Goal: Information Seeking & Learning: Learn about a topic

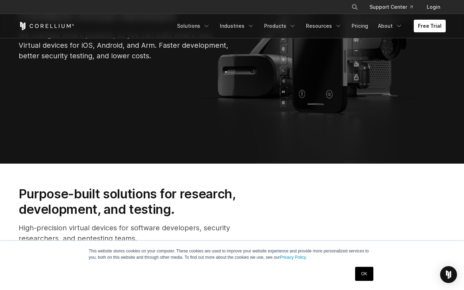
scroll to position [147, 0]
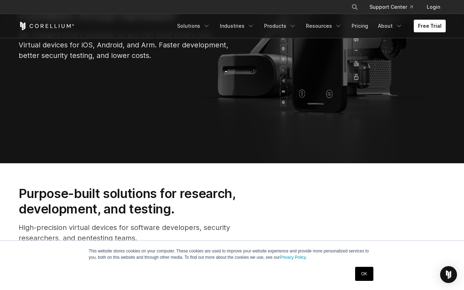
click at [360, 270] on link "OK" at bounding box center [364, 274] width 18 height 14
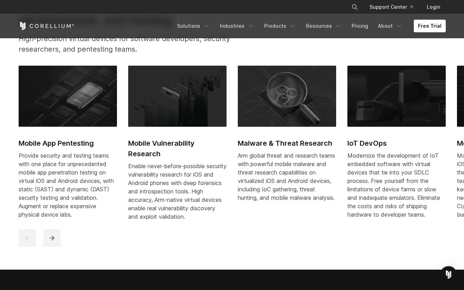
scroll to position [336, 0]
click at [50, 241] on icon "next" at bounding box center [52, 238] width 5 height 5
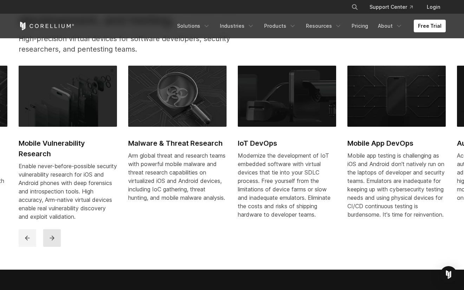
click at [54, 241] on icon "next" at bounding box center [52, 238] width 5 height 5
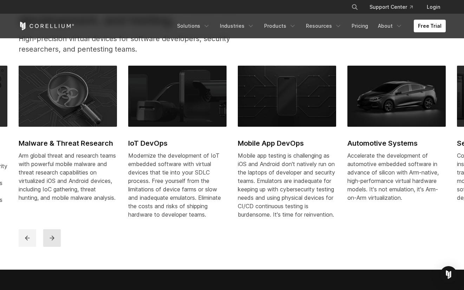
click at [54, 241] on icon "next" at bounding box center [52, 238] width 5 height 5
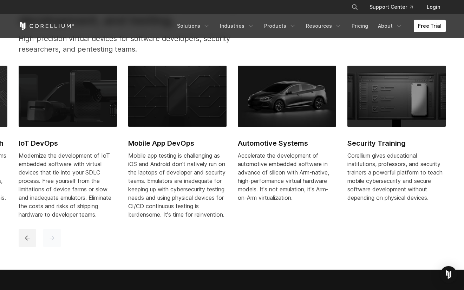
click at [54, 241] on icon "next" at bounding box center [52, 238] width 5 height 5
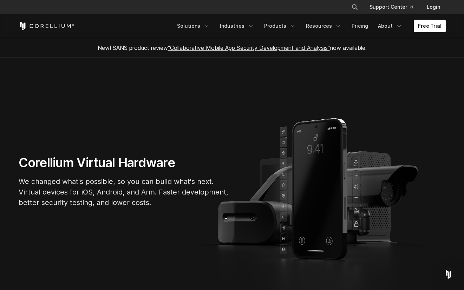
scroll to position [0, 0]
click at [209, 26] on icon "Navigation Menu" at bounding box center [206, 25] width 7 height 7
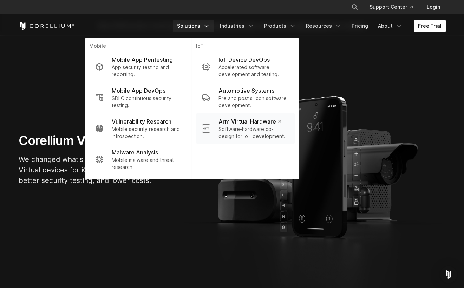
scroll to position [22, 0]
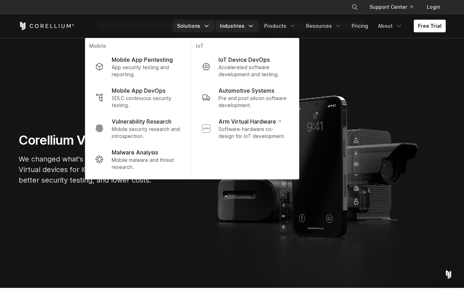
click at [240, 26] on link "Industries" at bounding box center [237, 26] width 43 height 13
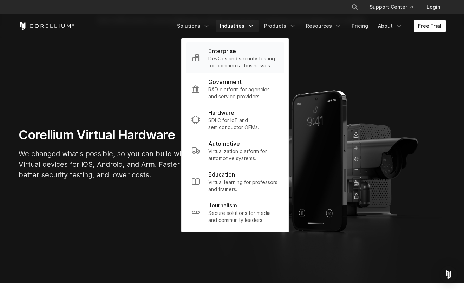
scroll to position [28, 0]
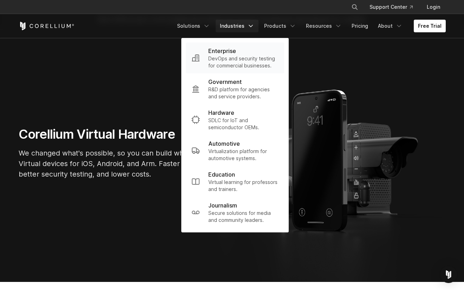
click at [257, 59] on p "DevOps and security testing for commercial businesses." at bounding box center [243, 62] width 70 height 14
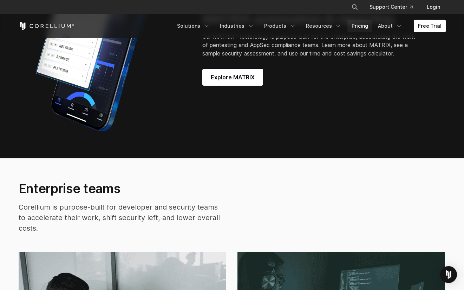
scroll to position [1171, 0]
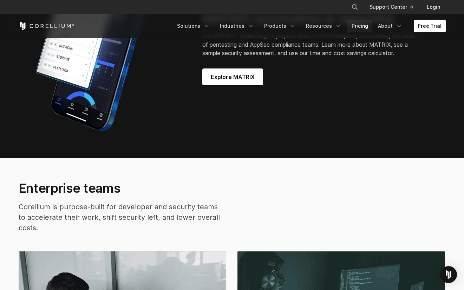
click at [355, 26] on link "Pricing" at bounding box center [359, 26] width 25 height 13
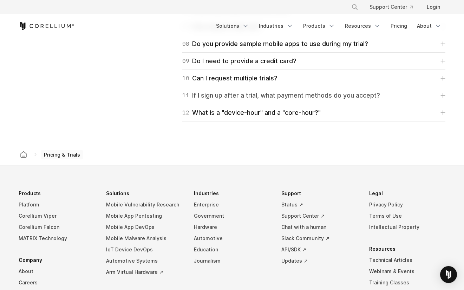
scroll to position [1143, 0]
click at [309, 84] on div "10 Can I request multiple trials? You may, but you'll have to speak with us to …" at bounding box center [313, 78] width 263 height 17
click at [290, 77] on link "10 Can I request multiple trials?" at bounding box center [313, 78] width 263 height 10
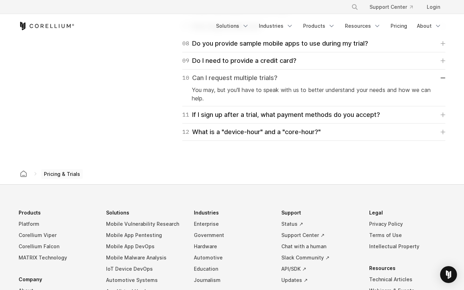
click at [290, 77] on link "10 Can I request multiple trials?" at bounding box center [313, 78] width 263 height 10
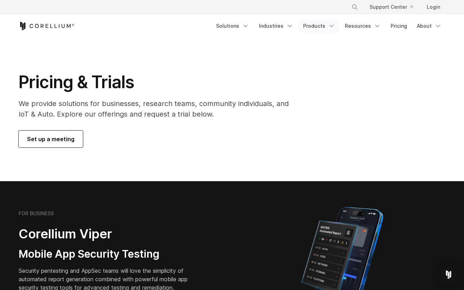
scroll to position [0, 0]
click at [323, 27] on link "Products" at bounding box center [319, 26] width 40 height 13
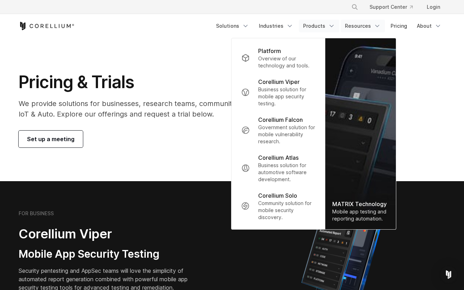
click at [361, 27] on link "Resources" at bounding box center [363, 26] width 44 height 13
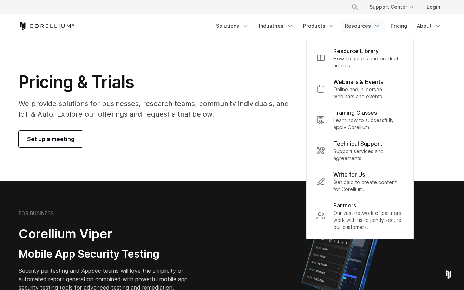
click at [361, 27] on link "Resources" at bounding box center [363, 26] width 44 height 13
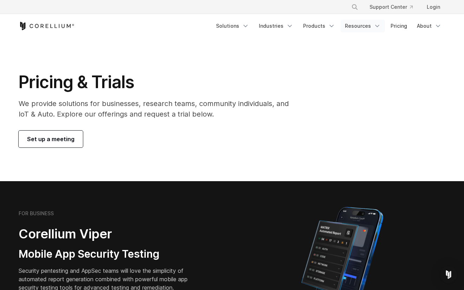
click at [361, 27] on link "Resources" at bounding box center [363, 26] width 44 height 13
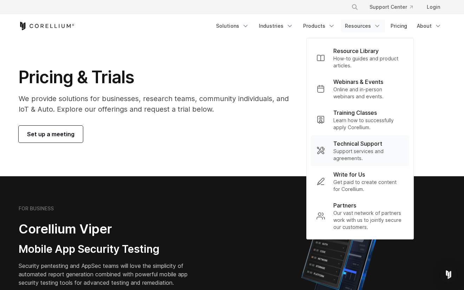
scroll to position [7, 0]
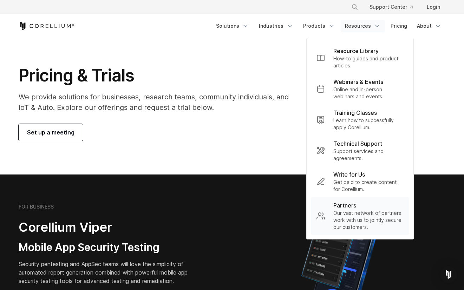
click at [364, 215] on p "Our vast network of partners work with us to jointly secure our customers." at bounding box center [368, 220] width 70 height 21
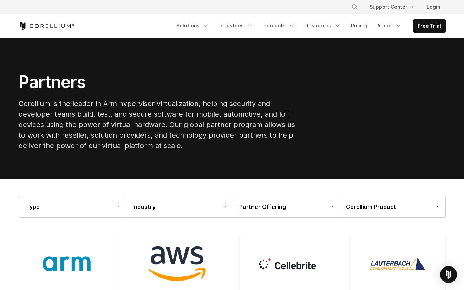
click at [412, 27] on ul "Solutions Mobile IoT" at bounding box center [309, 25] width 274 height 13
click at [420, 27] on link "Free Trial" at bounding box center [429, 26] width 32 height 13
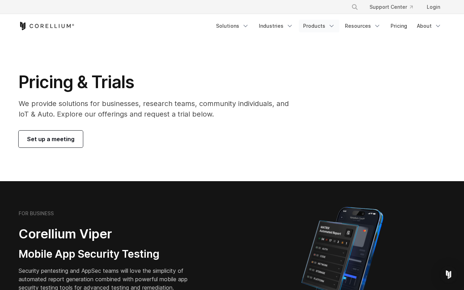
click at [327, 26] on link "Products" at bounding box center [319, 26] width 40 height 13
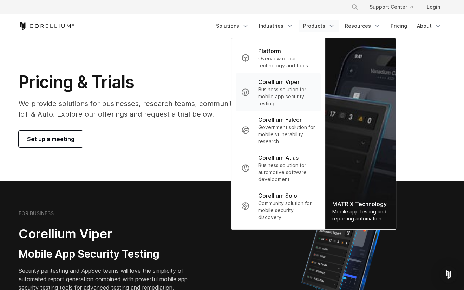
click at [276, 86] on p "Corellium Viper" at bounding box center [278, 82] width 41 height 8
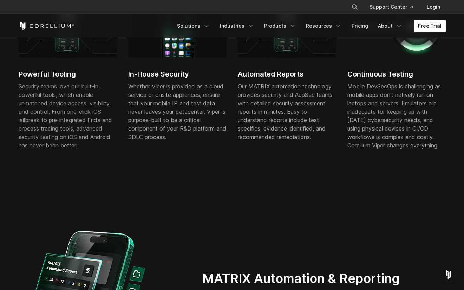
scroll to position [453, 0]
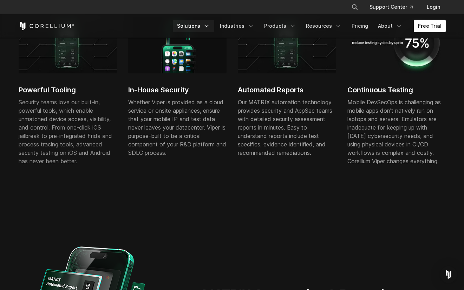
click at [205, 26] on link "Solutions" at bounding box center [193, 26] width 41 height 13
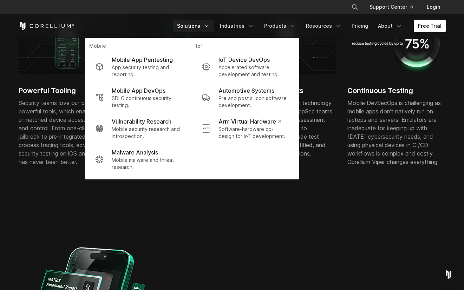
scroll to position [456, 0]
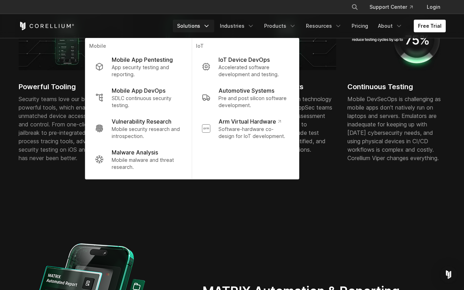
click at [331, 177] on div "Powerful Tooling Security teams love our built-in, powerful tools, which enable…" at bounding box center [232, 101] width 441 height 185
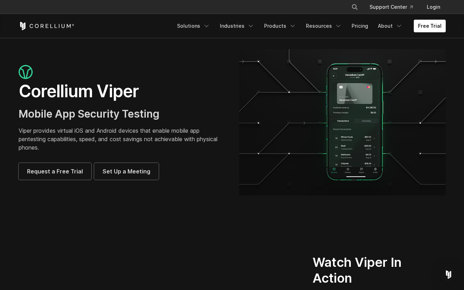
scroll to position [0, 0]
click at [273, 23] on link "Products" at bounding box center [280, 26] width 40 height 13
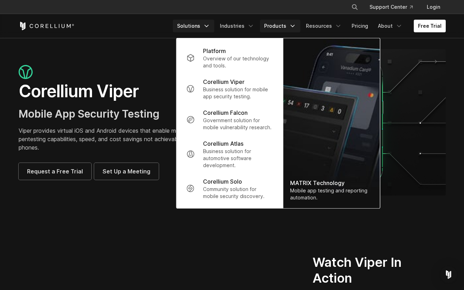
click at [210, 29] on icon "Navigation Menu" at bounding box center [206, 25] width 7 height 7
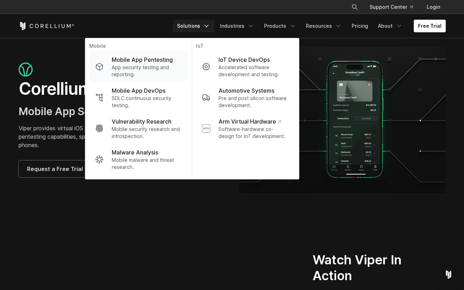
scroll to position [3, 0]
click at [163, 67] on p "App security testing and reporting." at bounding box center [147, 71] width 70 height 14
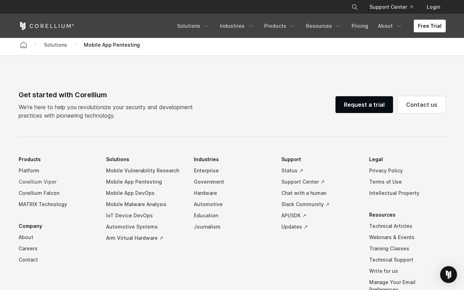
scroll to position [2150, 0]
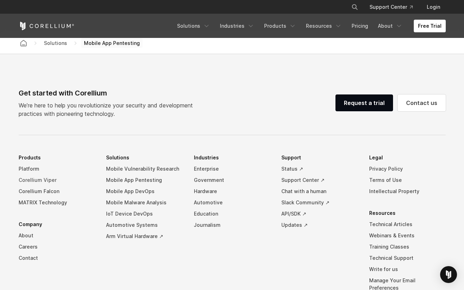
click at [47, 176] on link "Corellium Viper" at bounding box center [57, 180] width 77 height 11
click at [144, 179] on link "Mobile App Pentesting" at bounding box center [144, 180] width 77 height 11
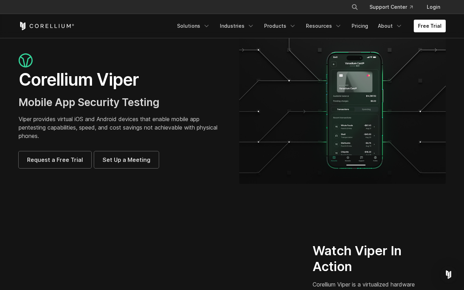
scroll to position [12, 0]
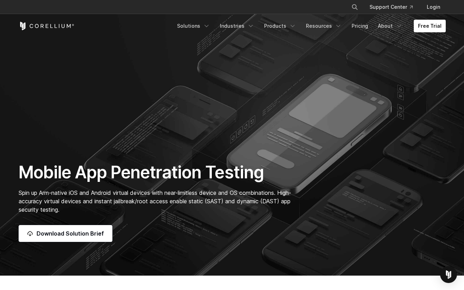
click at [356, 9] on icon "Search" at bounding box center [355, 7] width 6 height 6
click at [328, 10] on input "Search our site..." at bounding box center [318, 7] width 57 height 11
type input "**********"
click at [389, 28] on link "About" at bounding box center [390, 26] width 33 height 13
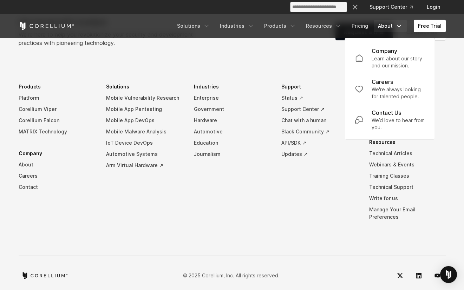
scroll to position [2221, 0]
click at [315, 192] on li "Support Status ↗ Support Center ↗ Chat with a human Slack Community ↗ API/SDK ↗…" at bounding box center [319, 157] width 77 height 152
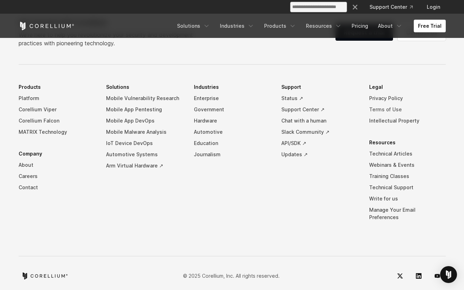
click at [385, 107] on link "Terms of Use" at bounding box center [407, 109] width 77 height 11
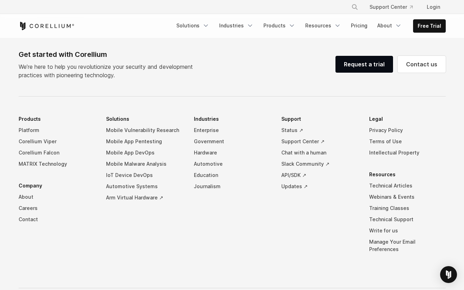
scroll to position [5711, 0]
